Goal: Information Seeking & Learning: Learn about a topic

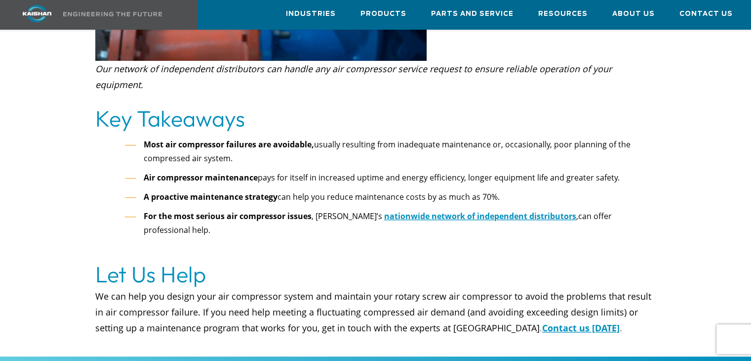
scroll to position [4209, 0]
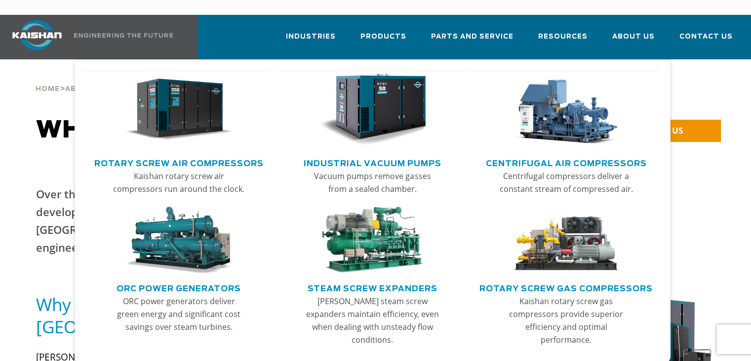
click at [140, 113] on img "Main menu" at bounding box center [178, 110] width 107 height 72
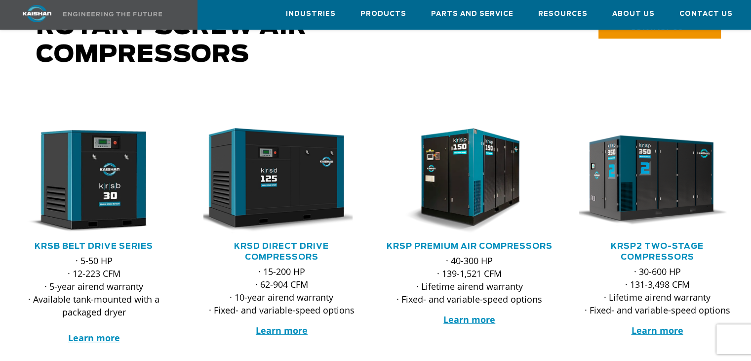
scroll to position [98, 0]
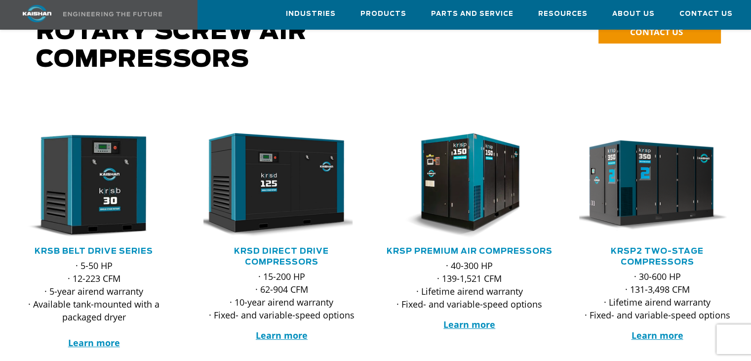
drag, startPoint x: 758, startPoint y: 54, endPoint x: 757, endPoint y: 70, distance: 15.4
click at [751, 70] on html "Industries Aerospace Agriculture Amusement Parks Aquaculture Automotive Aviatio…" at bounding box center [375, 82] width 751 height 361
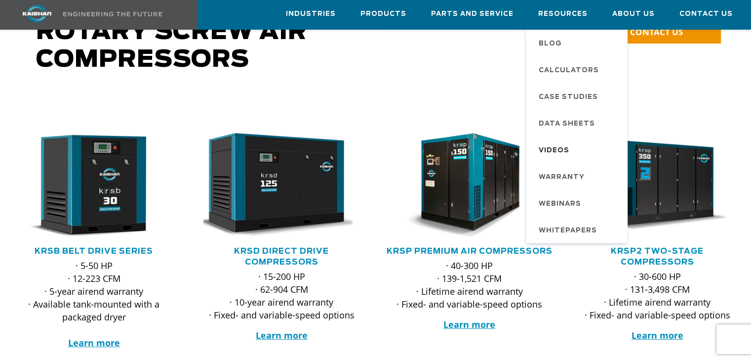
click at [558, 139] on link "Videos" at bounding box center [578, 149] width 99 height 27
